Goal: Find specific page/section: Find specific page/section

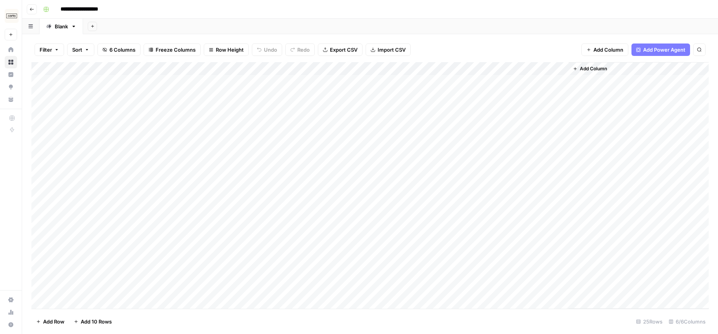
click at [33, 13] on button "Go back" at bounding box center [32, 9] width 10 height 10
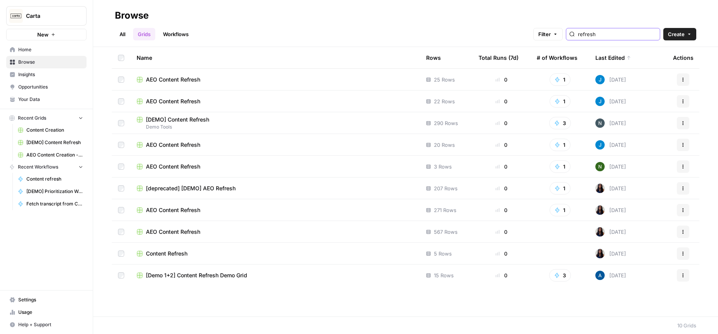
click at [640, 33] on input "refresh" at bounding box center [617, 34] width 79 height 8
click at [650, 34] on input "refresh" at bounding box center [617, 34] width 79 height 8
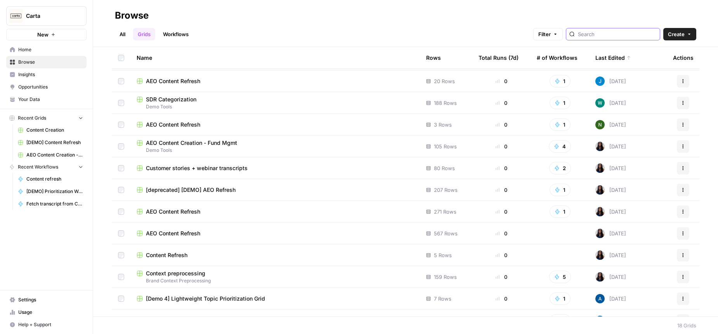
scroll to position [144, 0]
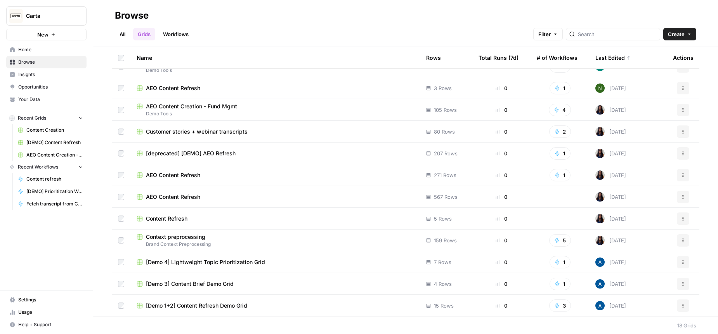
click at [182, 217] on span "Content Refresh" at bounding box center [167, 219] width 42 height 8
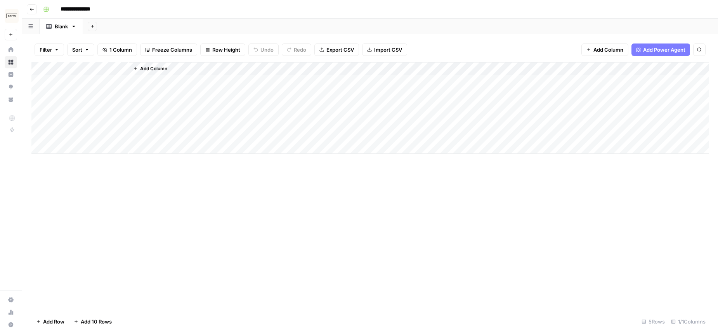
click at [28, 7] on button "Go back" at bounding box center [32, 9] width 10 height 10
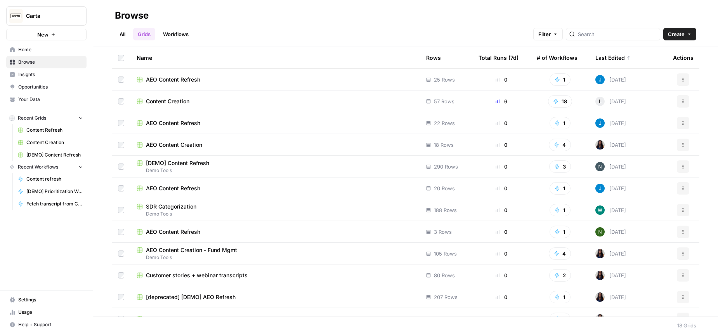
click at [175, 99] on span "Content Creation" at bounding box center [167, 101] width 43 height 8
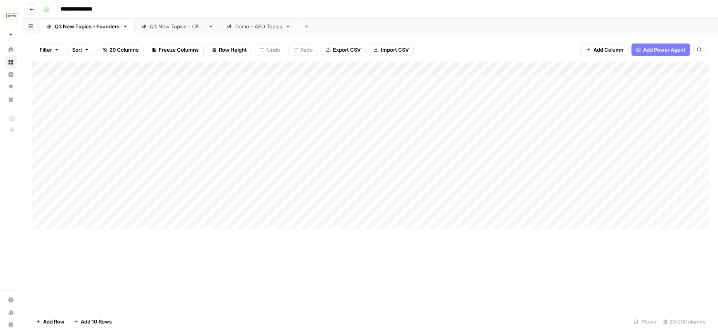
click at [163, 24] on div "Q3 New Topics - CFOs" at bounding box center [177, 27] width 55 height 8
